Goal: Check status: Check status

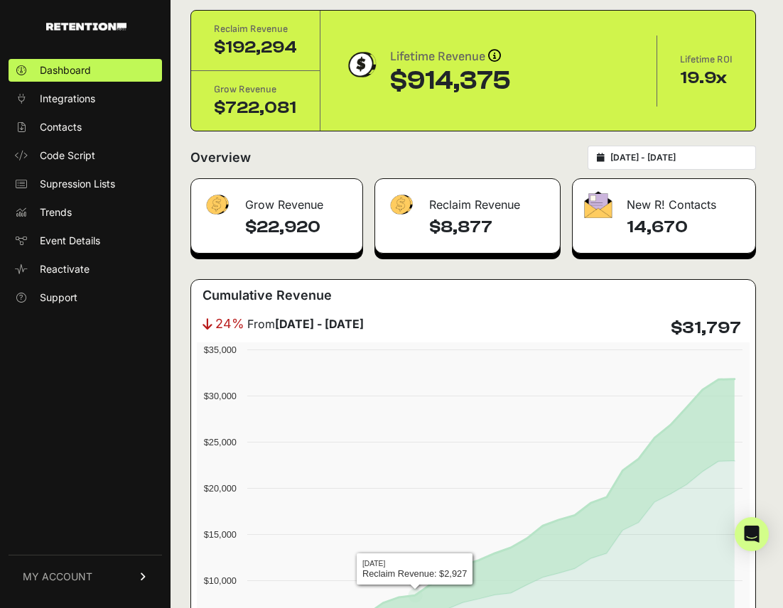
scroll to position [23, 0]
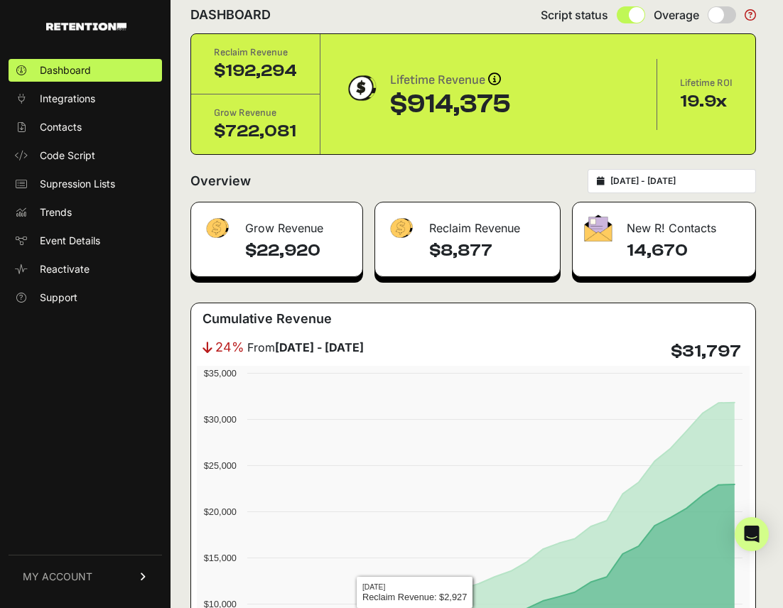
type input "[DATE]"
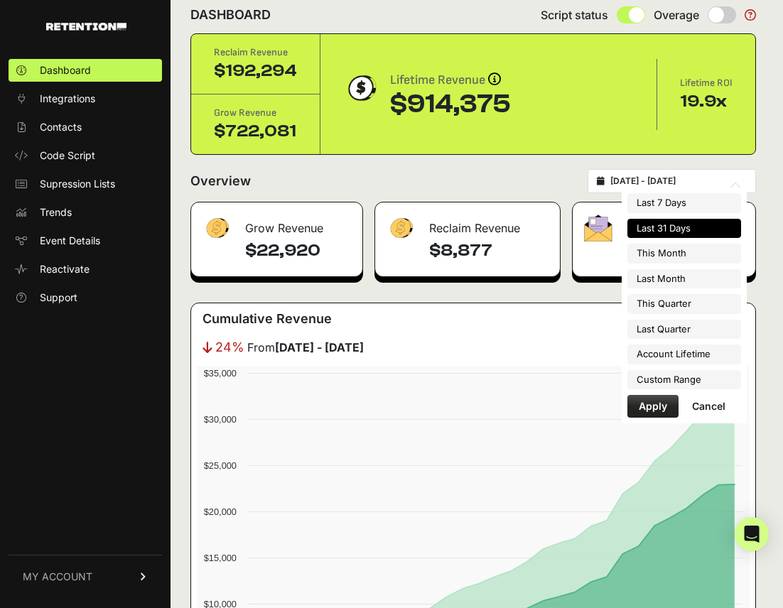
click at [671, 179] on input "[DATE] - [DATE]" at bounding box center [678, 180] width 136 height 11
type input "[DATE]"
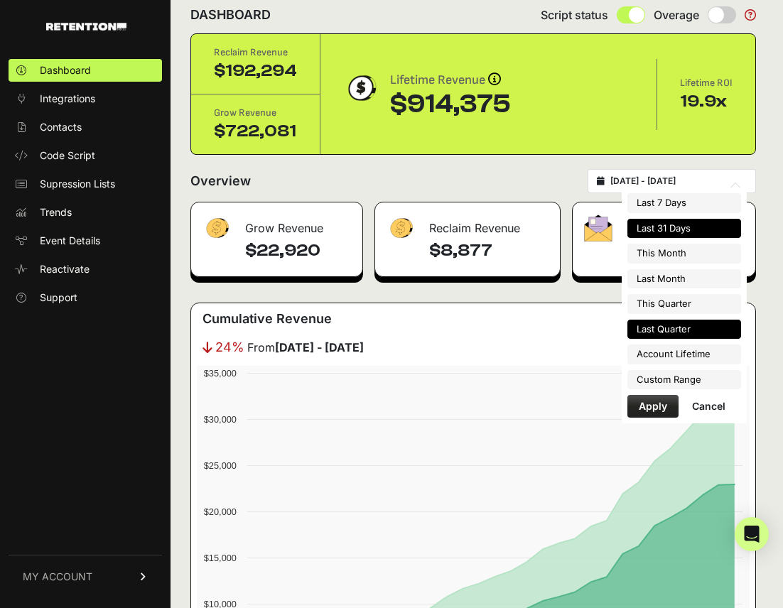
type input "[DATE]"
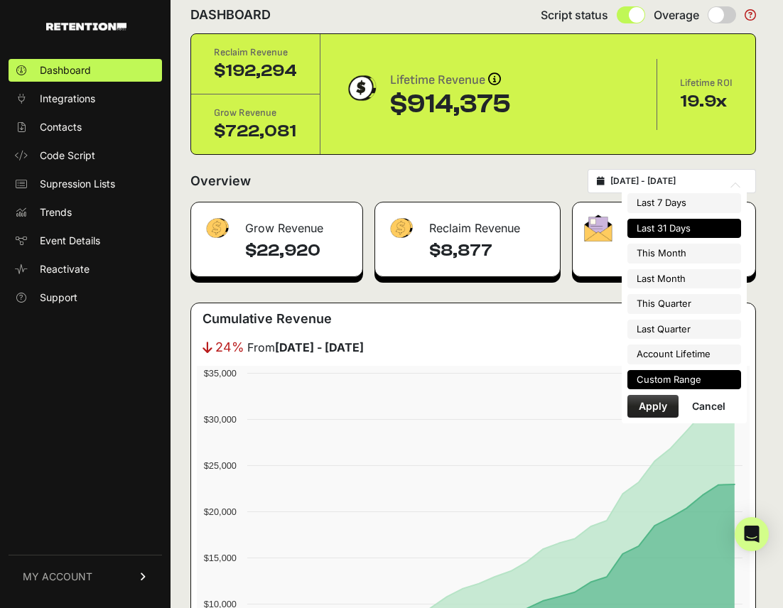
type input "[DATE]"
click at [672, 382] on li "Custom Range" at bounding box center [684, 380] width 114 height 20
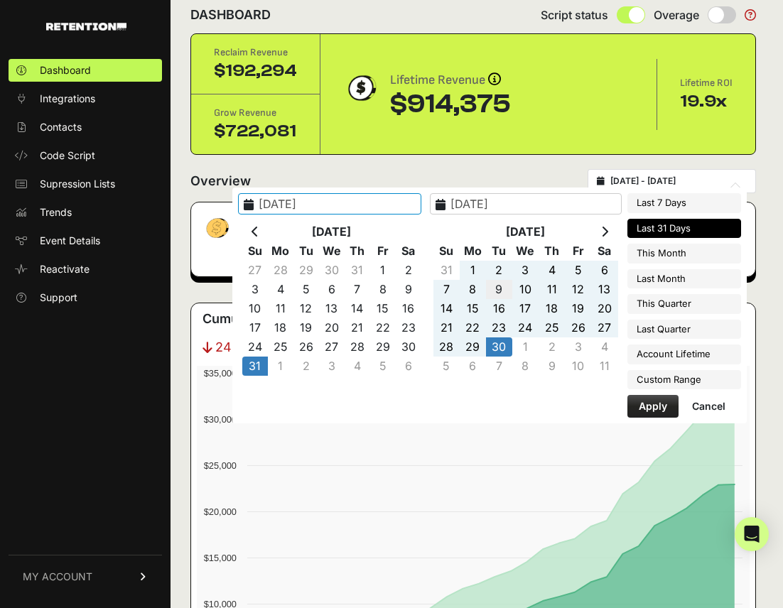
type input "[DATE]"
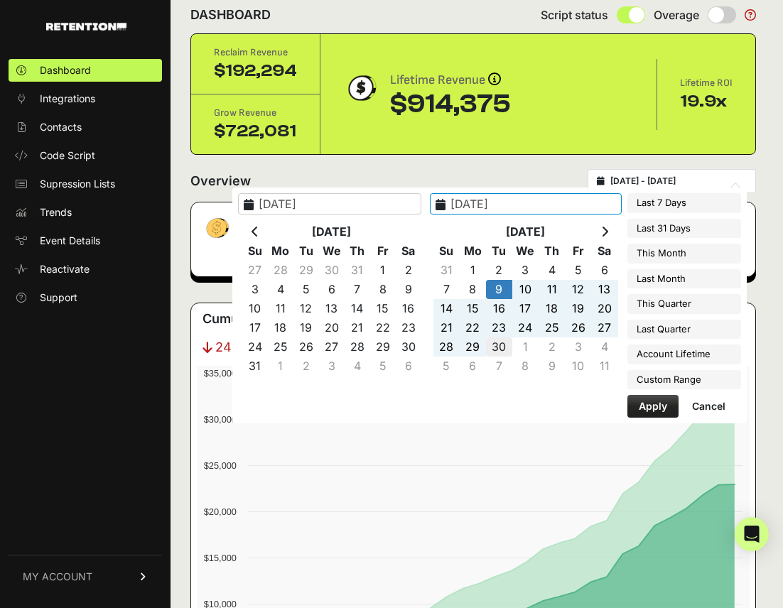
type input "[DATE]"
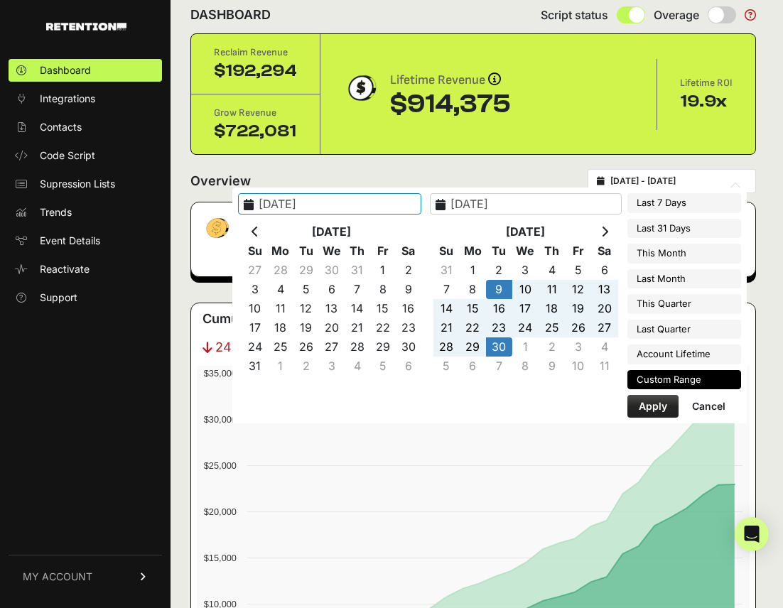
type input "[DATE]"
click at [663, 410] on button "Apply" at bounding box center [652, 406] width 51 height 23
type input "[DATE] - [DATE]"
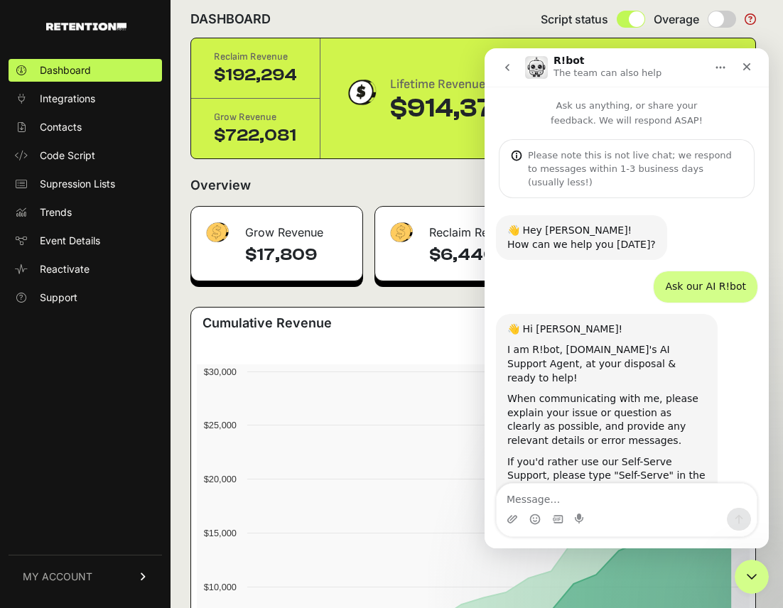
scroll to position [10, 0]
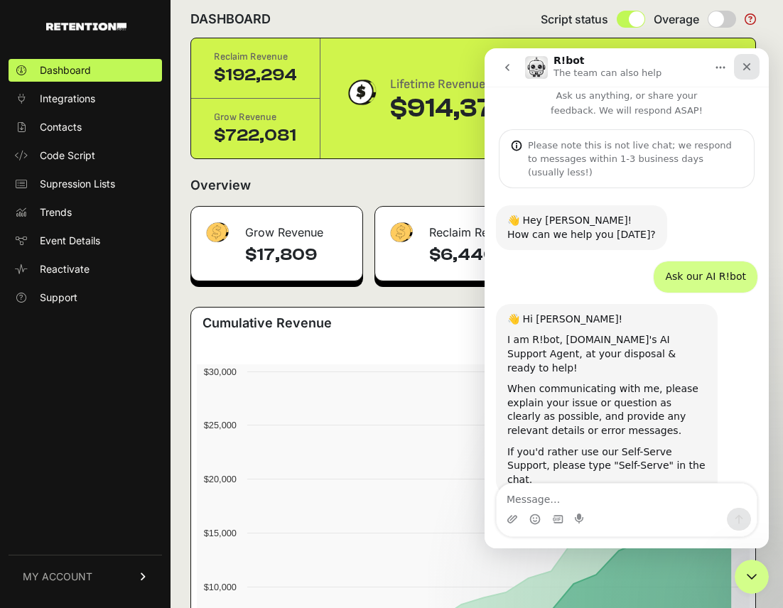
click at [751, 67] on icon "Close" at bounding box center [746, 66] width 11 height 11
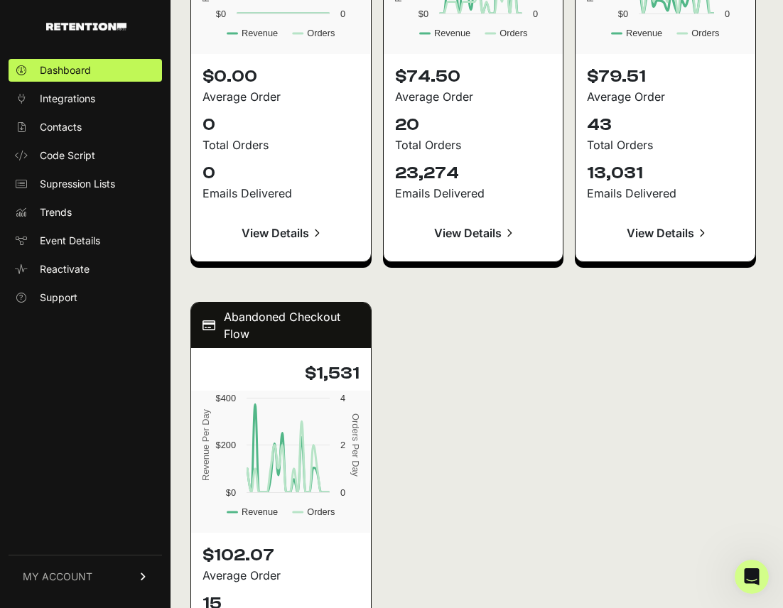
scroll to position [1736, 0]
